Goal: Task Accomplishment & Management: Complete application form

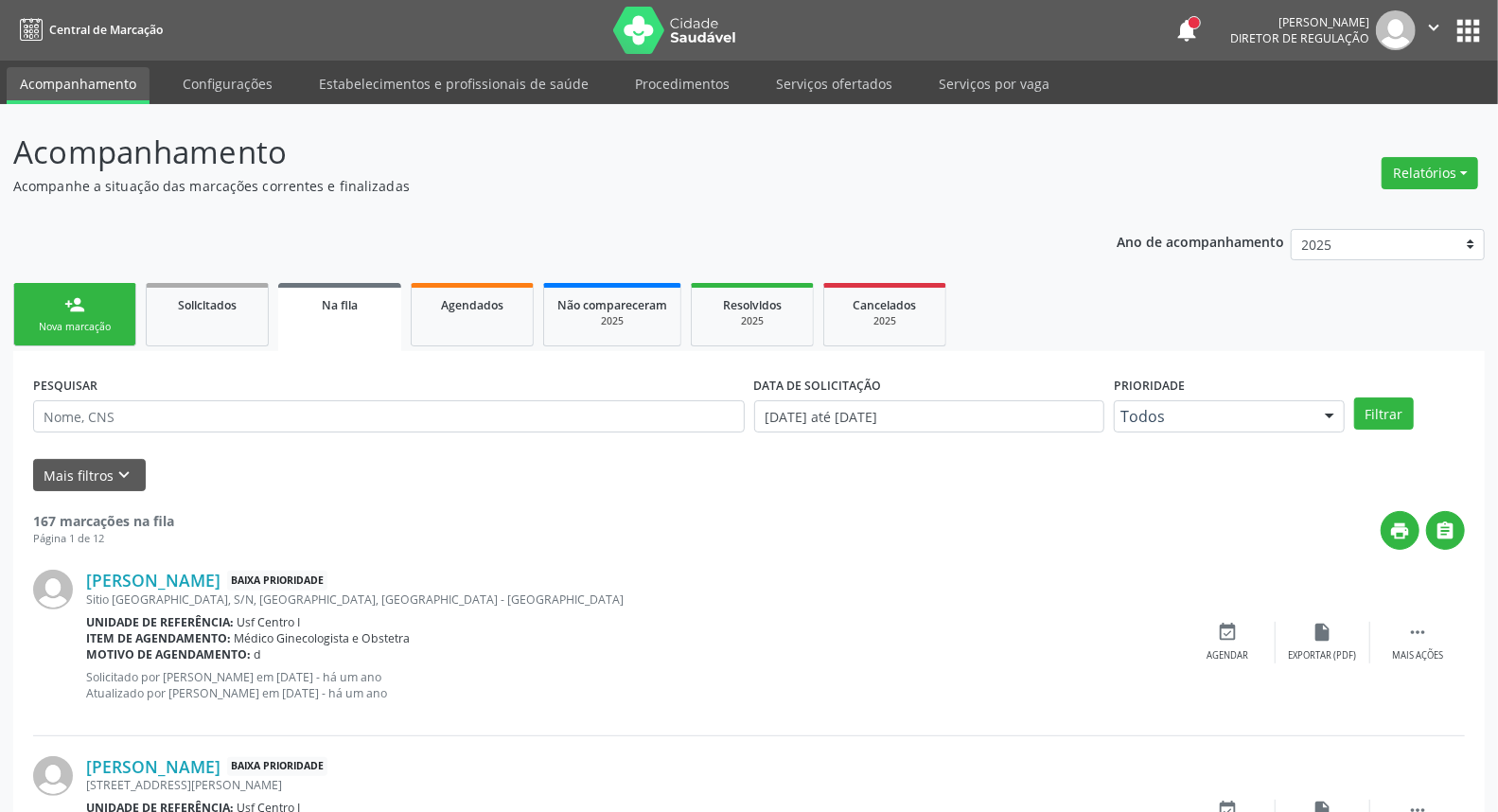
click at [56, 314] on link "person_add Nova marcação" at bounding box center [75, 315] width 123 height 63
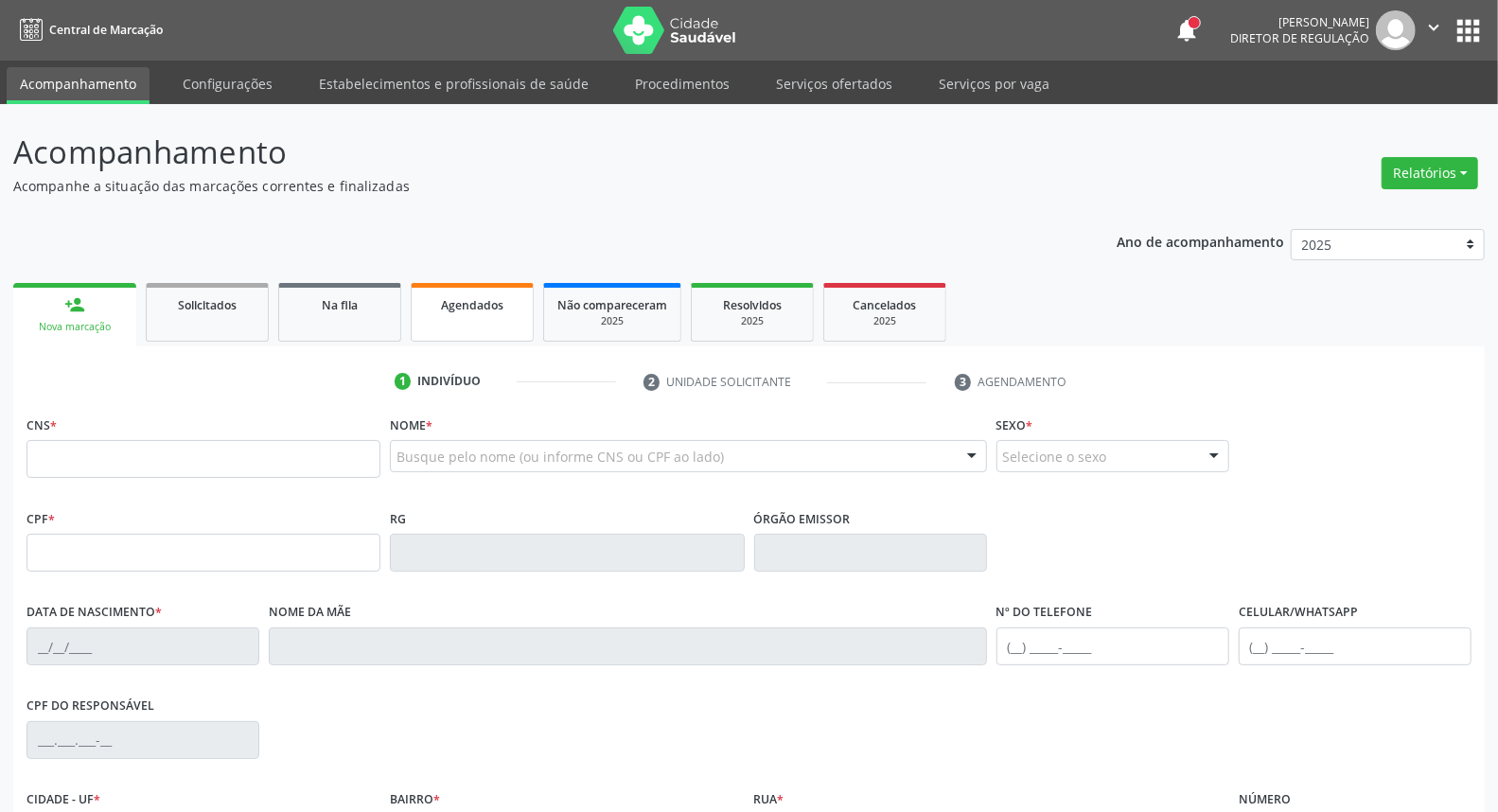
click at [466, 315] on link "Agendados" at bounding box center [472, 312] width 123 height 58
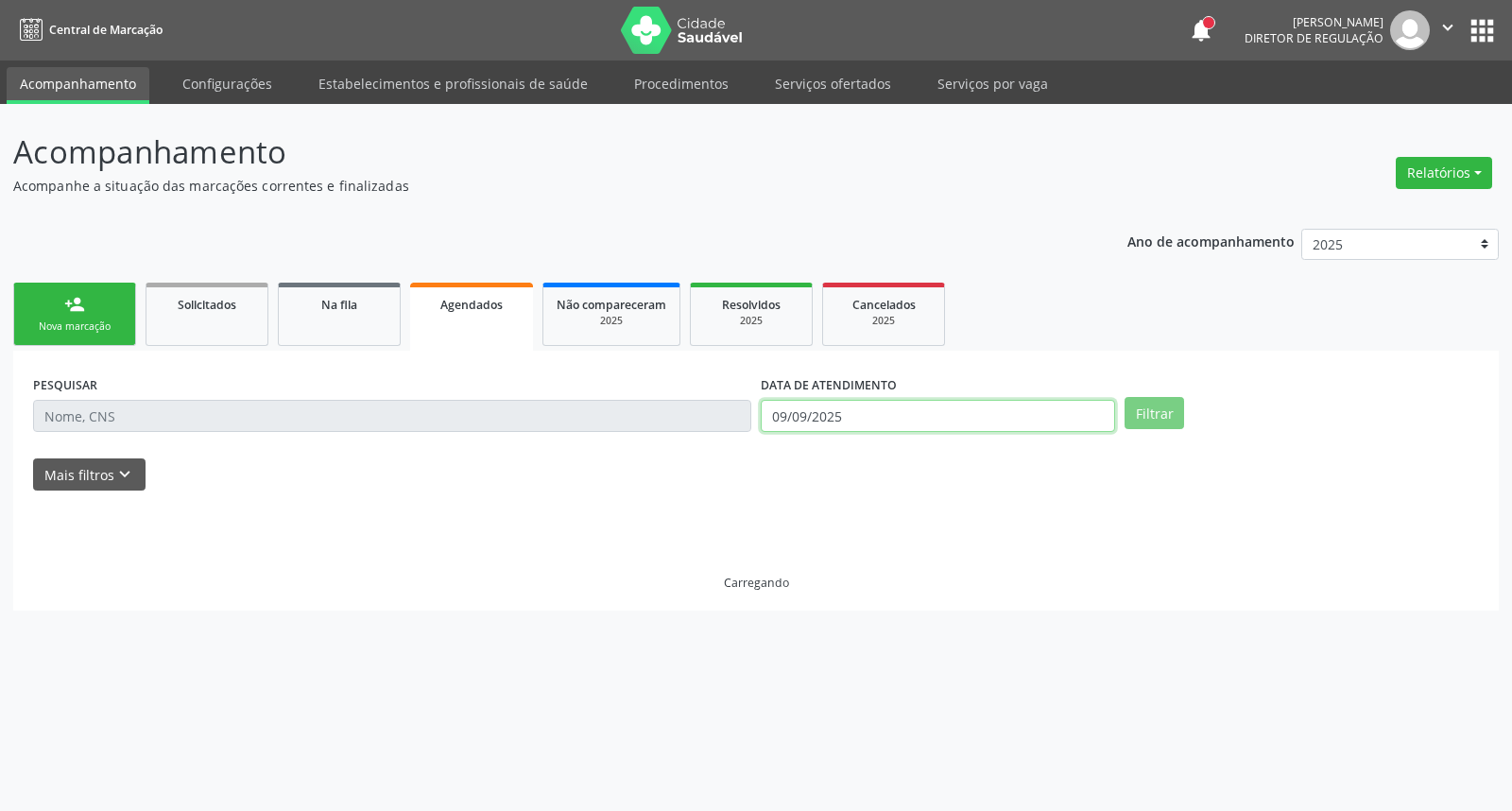
click at [945, 417] on input "09/09/2025" at bounding box center [938, 416] width 355 height 32
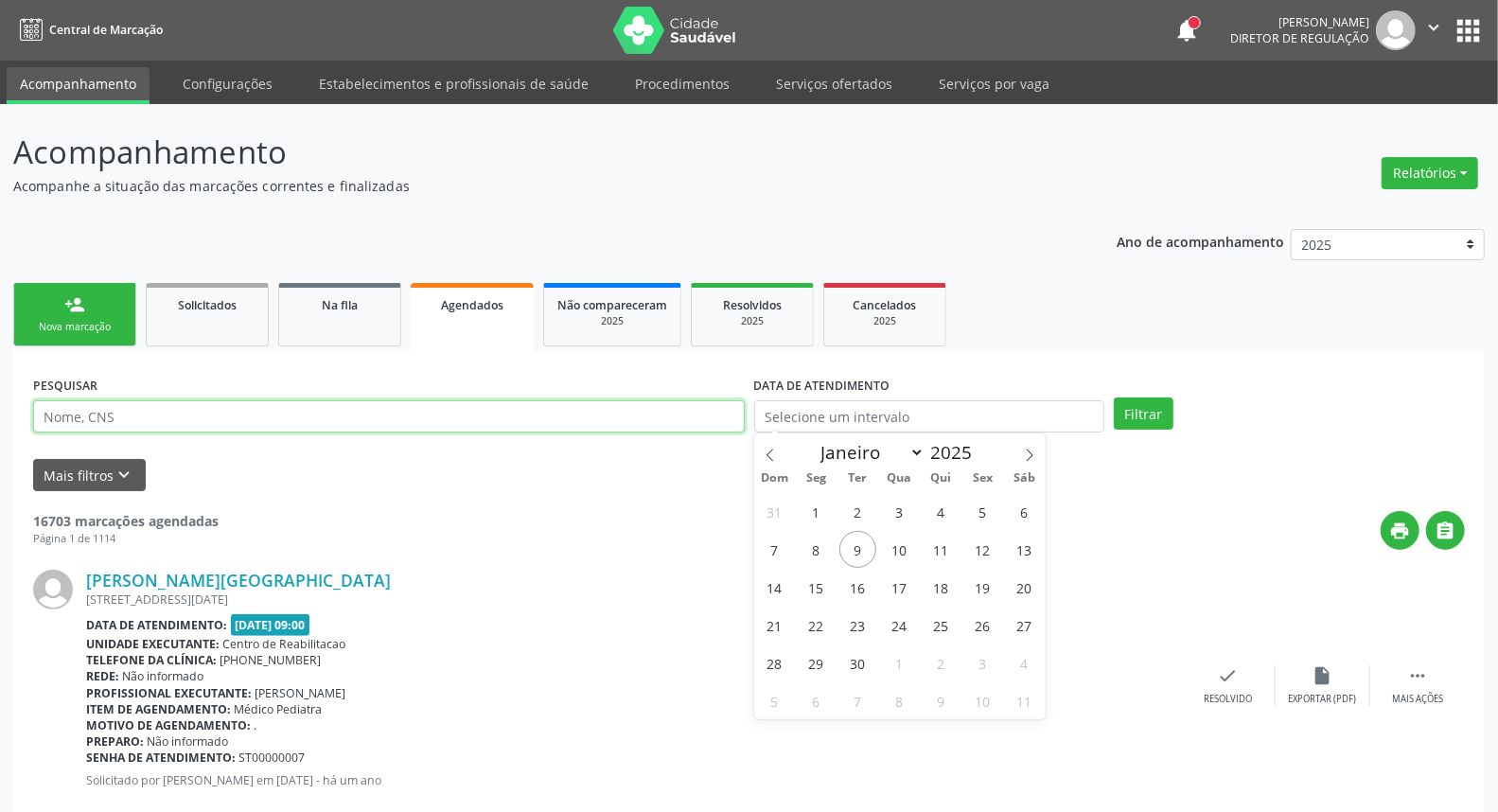
click at [653, 424] on input "text" at bounding box center [389, 416] width 712 height 33
type input "898004135907263"
click at [1113, 397] on button "Filtrar" at bounding box center [1143, 413] width 59 height 33
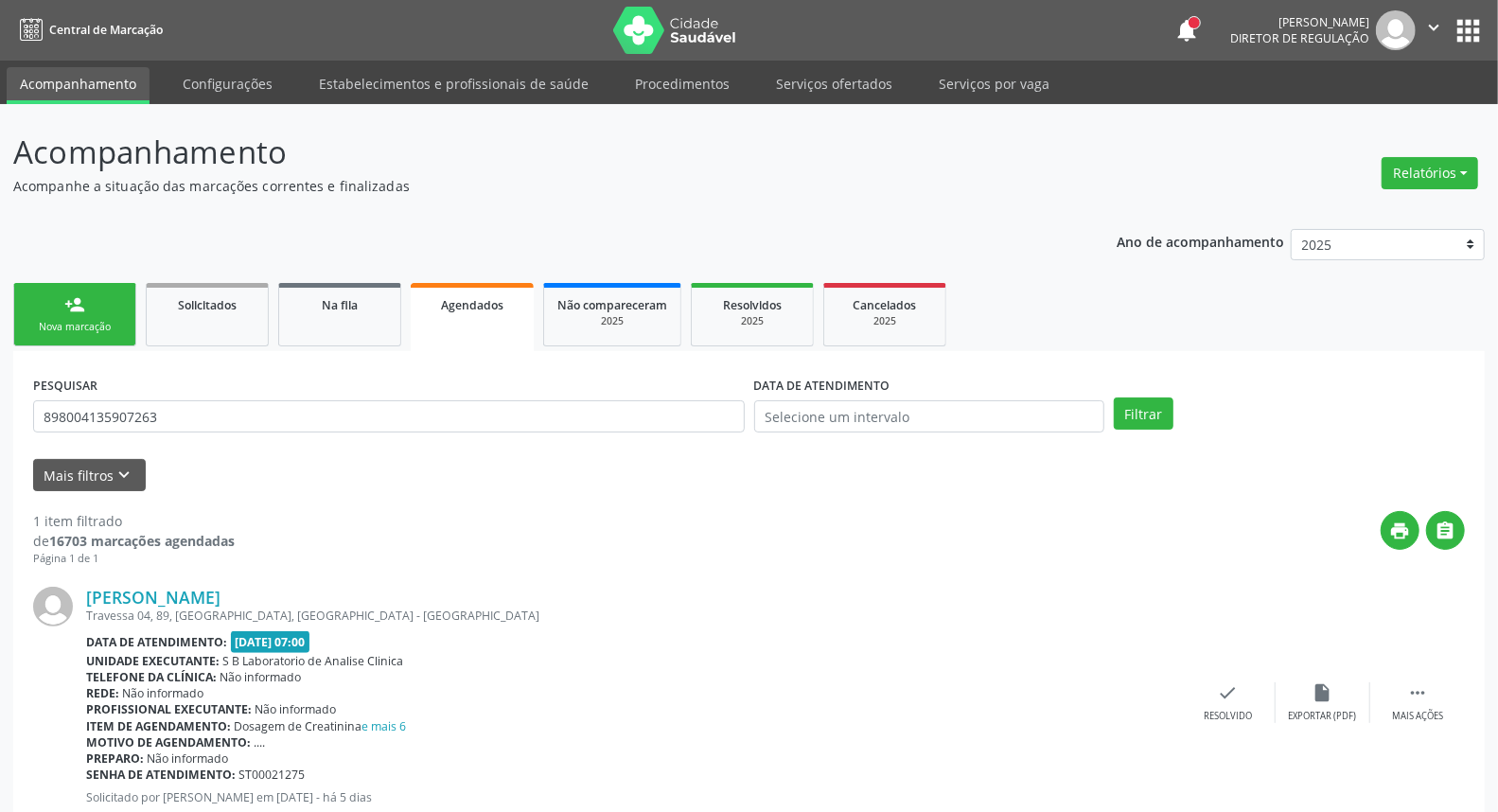
scroll to position [58, 0]
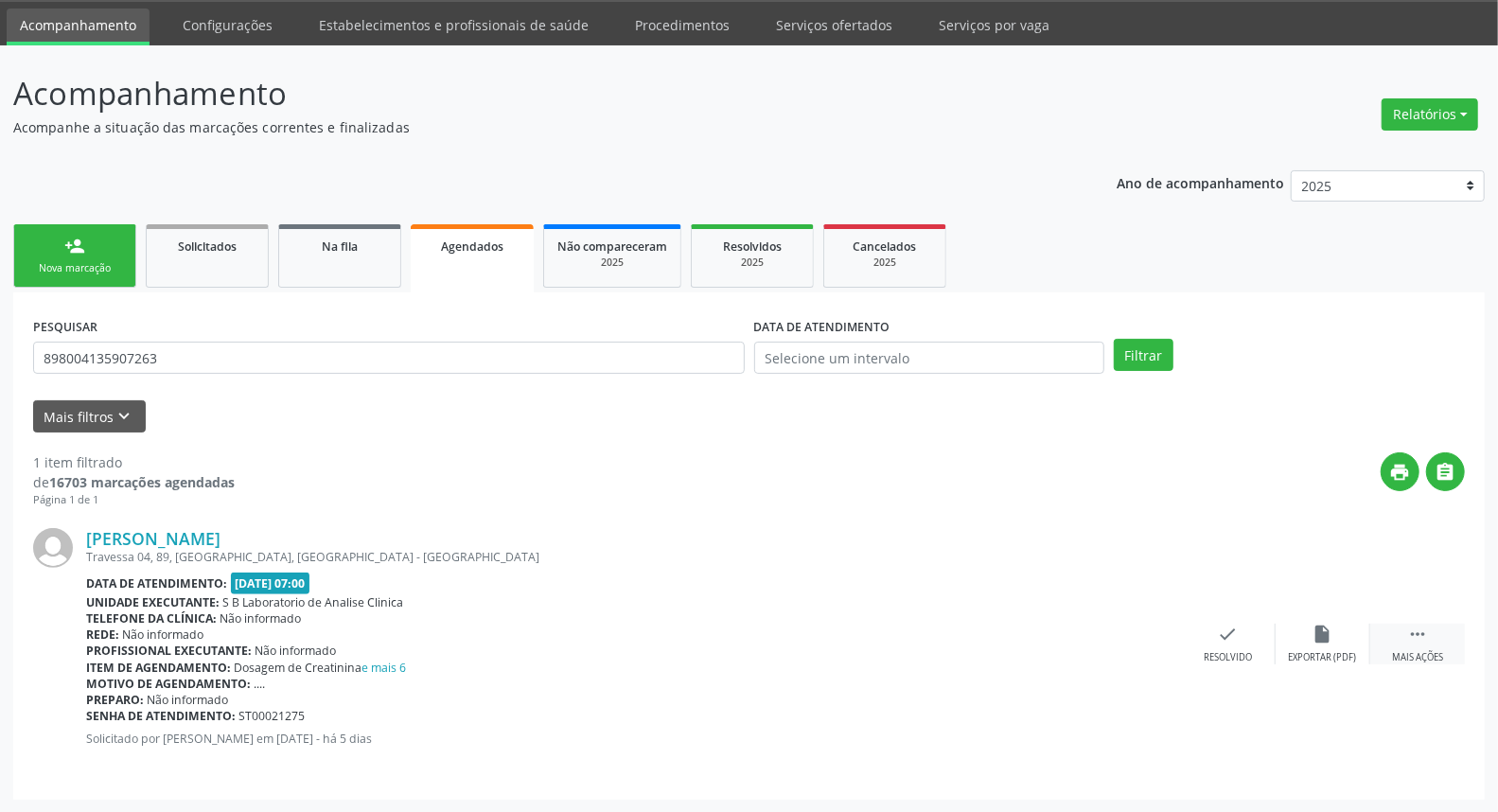
click at [1420, 639] on icon "" at bounding box center [1418, 634] width 21 height 21
click at [942, 636] on icon "insert_drive_file" at bounding box center [944, 634] width 21 height 21
click at [1044, 621] on div "[PERSON_NAME] Travessa 04, 89, [GEOGRAPHIC_DATA], [GEOGRAPHIC_DATA] - [GEOGRAPH…" at bounding box center [749, 644] width 1431 height 272
click at [1035, 631] on icon "print" at bounding box center [1039, 634] width 21 height 21
